Goal: Task Accomplishment & Management: Complete application form

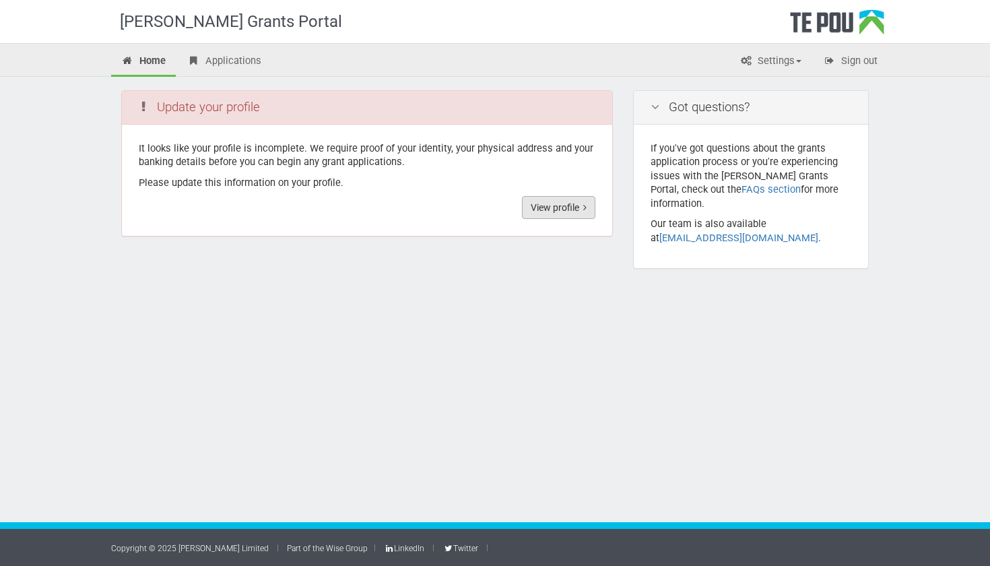
click at [562, 205] on link "View profile" at bounding box center [558, 207] width 73 height 23
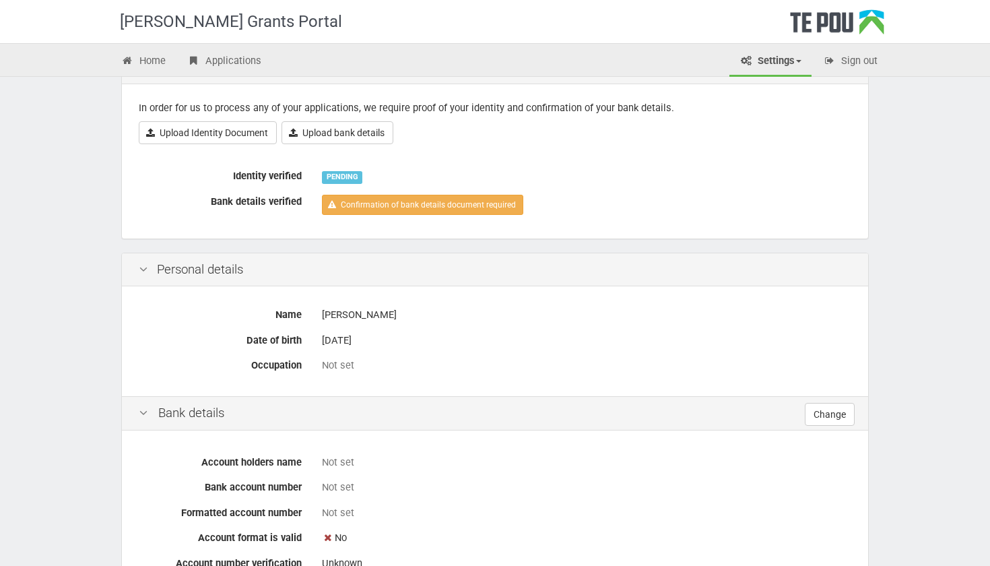
scroll to position [111, 0]
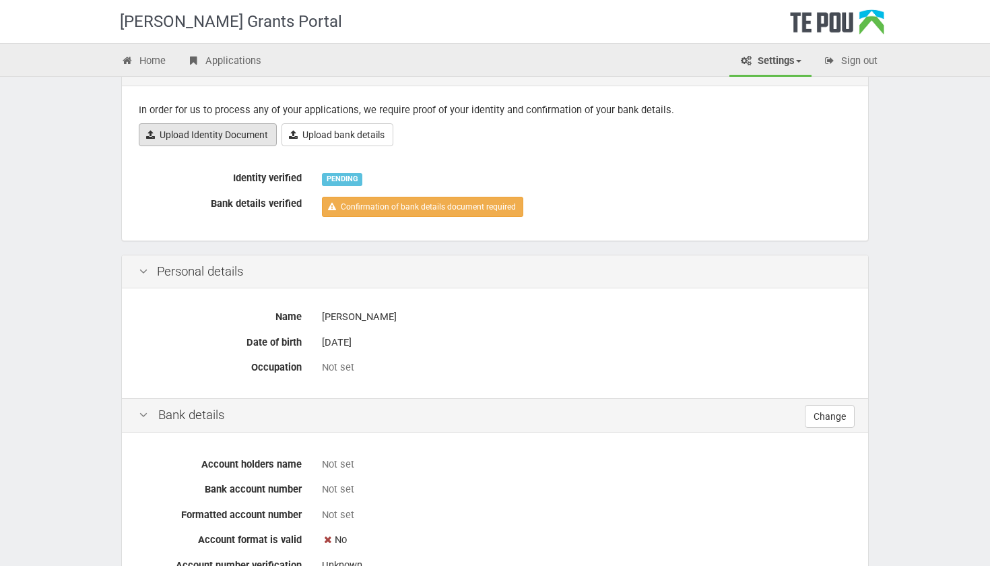
click at [194, 130] on link "Upload Identity Document" at bounding box center [208, 134] width 138 height 23
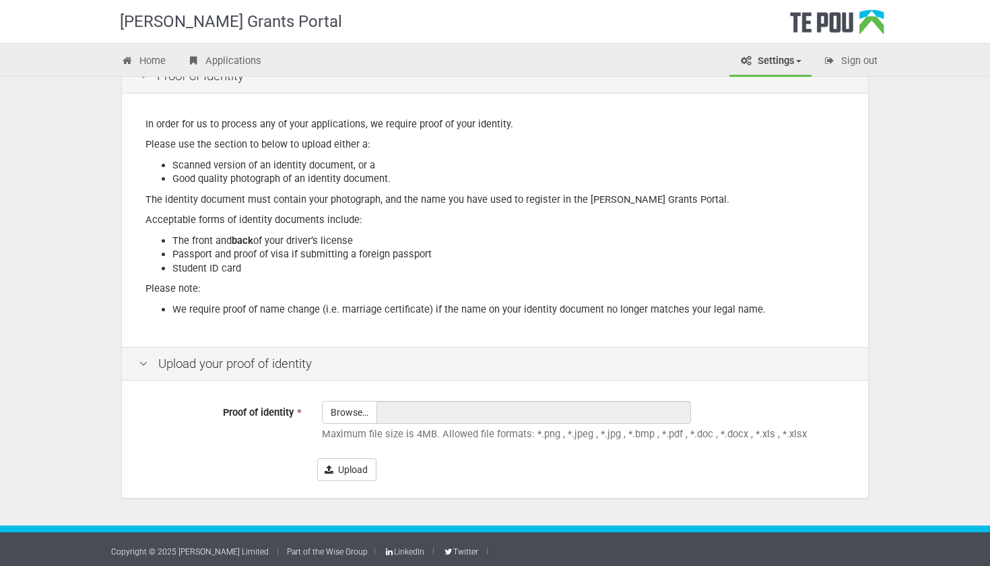
scroll to position [103, 0]
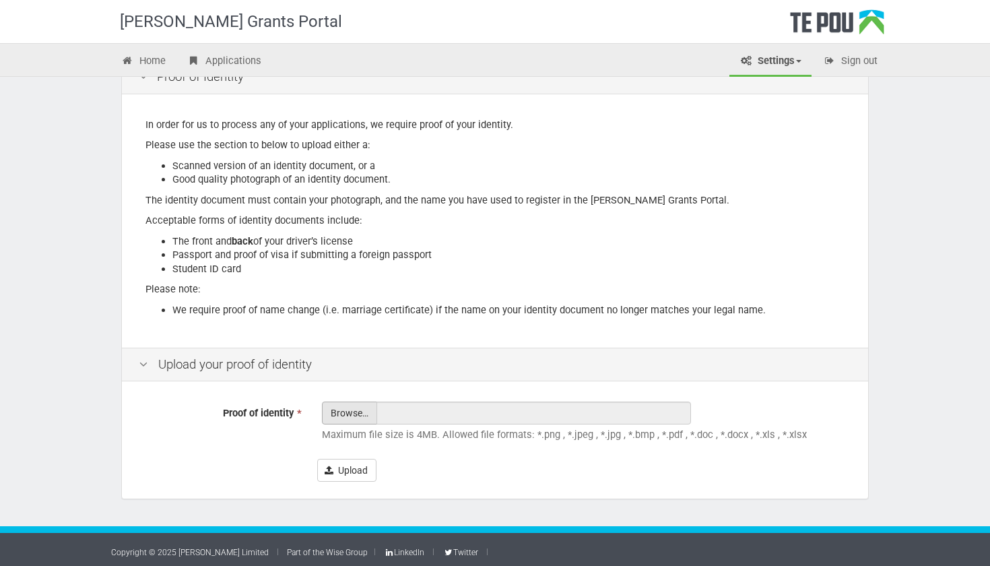
click at [347, 419] on input "Proof of identity *" at bounding box center [350, 450] width 54 height 96
type input "C:\fakepath\attachment 2.pdf"
type input "attachment 2.pdf"
click at [363, 460] on button "Upload" at bounding box center [346, 470] width 59 height 23
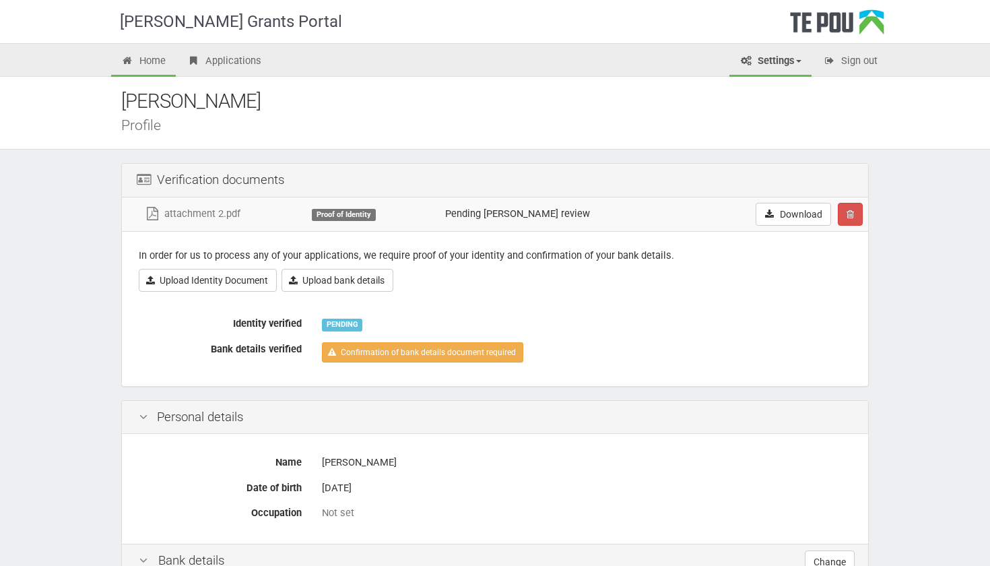
click at [152, 62] on link "Home" at bounding box center [143, 62] width 65 height 30
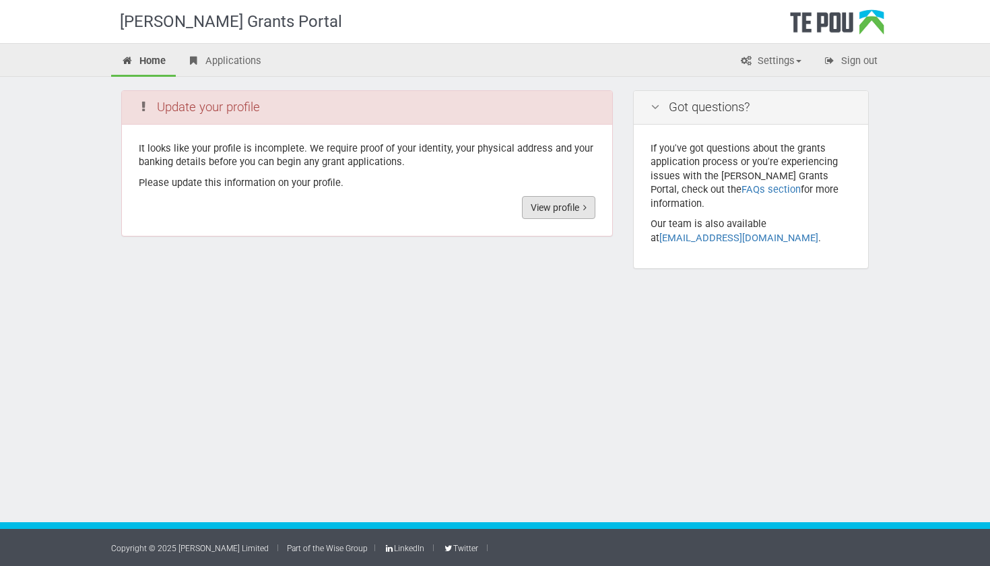
click at [541, 211] on link "View profile" at bounding box center [558, 207] width 73 height 23
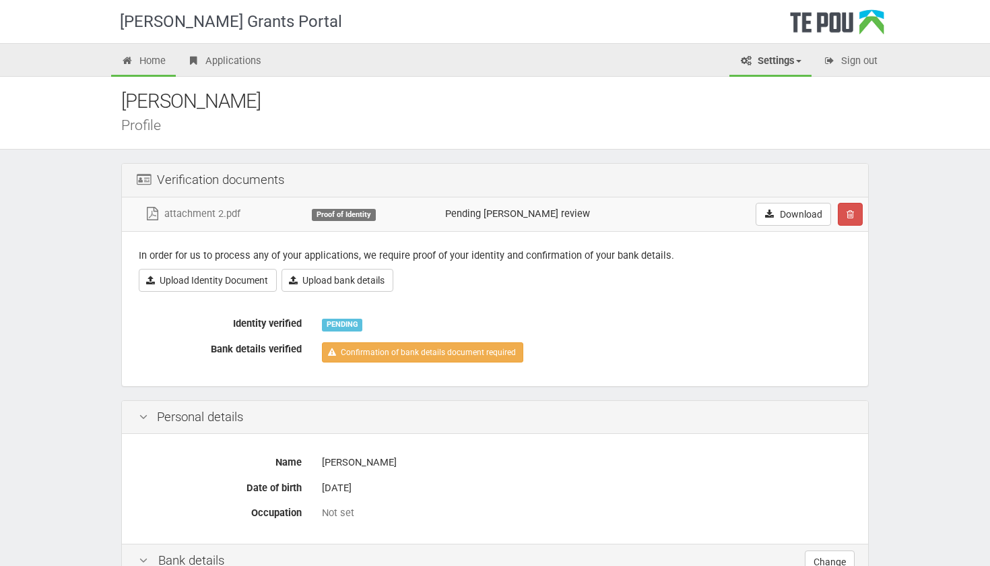
click at [146, 61] on link "Home" at bounding box center [143, 62] width 65 height 30
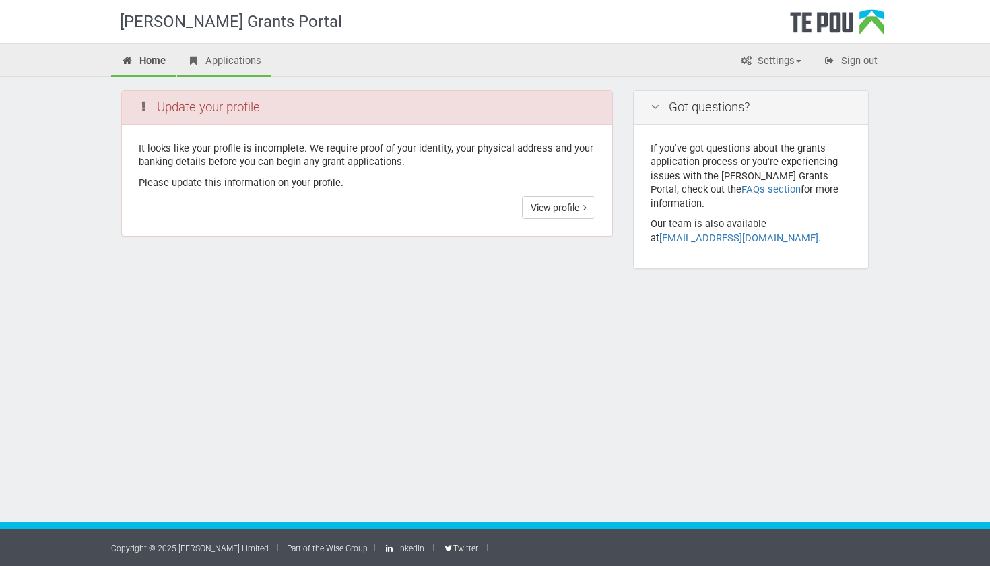
click at [227, 55] on link "Applications" at bounding box center [224, 62] width 94 height 30
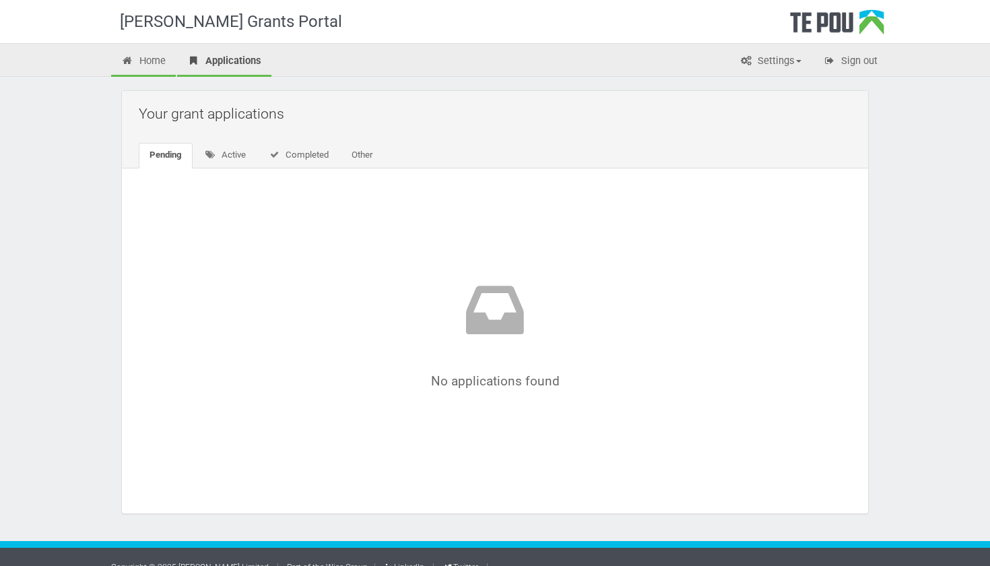
click at [166, 61] on link "Home" at bounding box center [143, 62] width 65 height 30
